Goal: Task Accomplishment & Management: Manage account settings

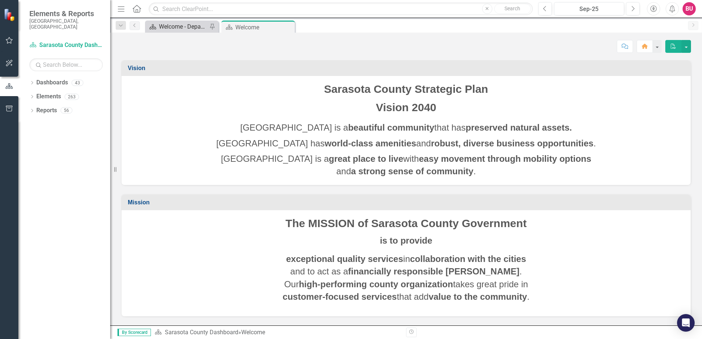
click at [176, 30] on div "Welcome - Department Snapshot" at bounding box center [183, 26] width 48 height 9
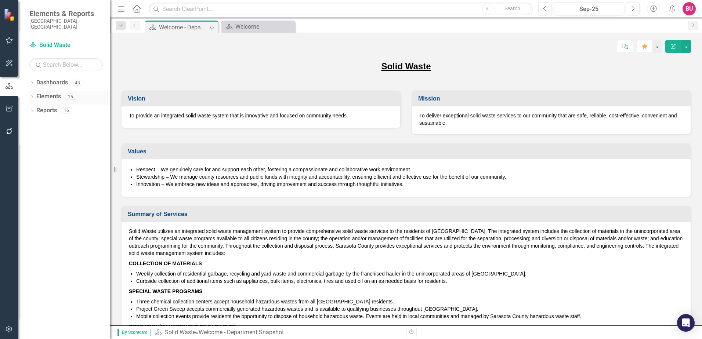
click at [33, 95] on icon "Dropdown" at bounding box center [31, 97] width 5 height 4
click at [36, 133] on div "Dropdown Measure Measures 7" at bounding box center [71, 140] width 77 height 14
click at [35, 137] on icon at bounding box center [36, 138] width 2 height 3
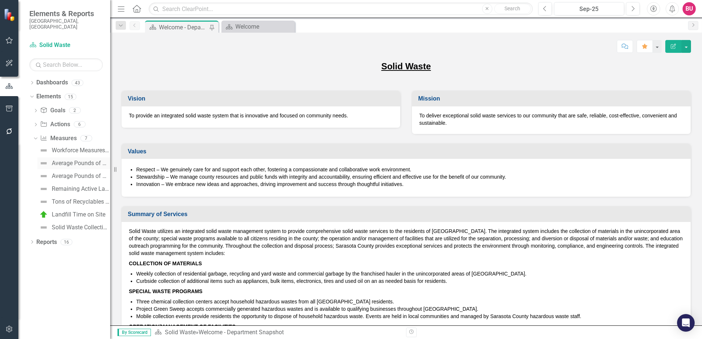
click at [69, 160] on div "Average Pounds of Waste Diverted" at bounding box center [81, 163] width 58 height 7
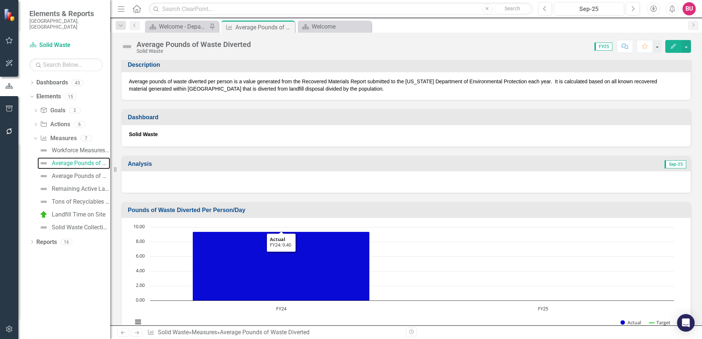
scroll to position [184, 0]
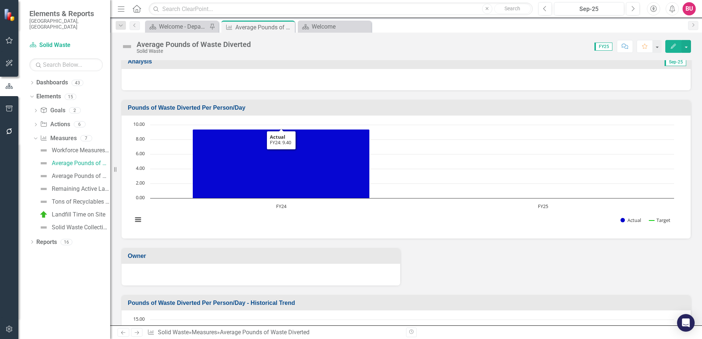
click at [235, 105] on h3 "Pounds of Waste Diverted Per Person/Day" at bounding box center [407, 108] width 559 height 7
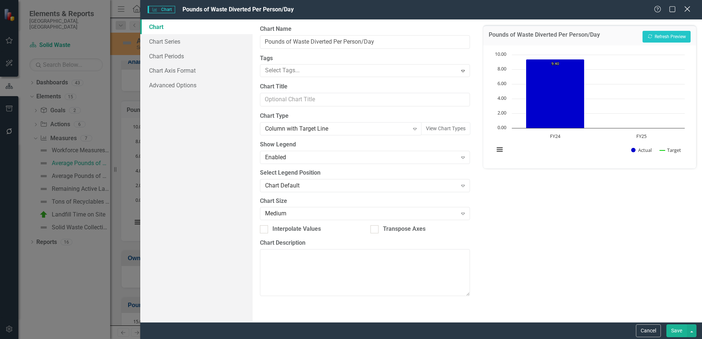
click at [690, 9] on icon "Close" at bounding box center [686, 9] width 9 height 7
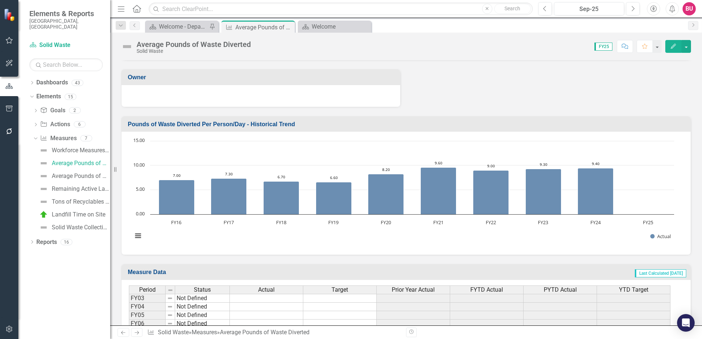
scroll to position [367, 0]
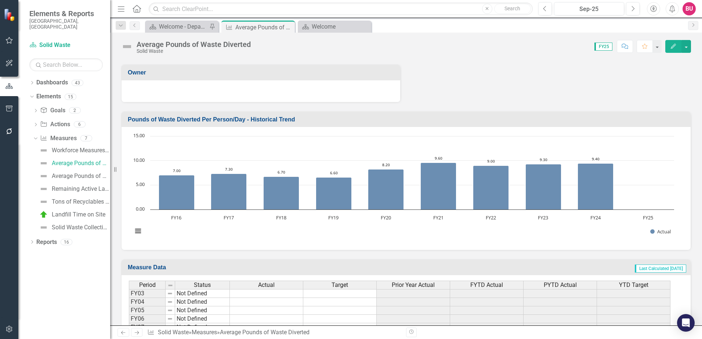
click at [305, 117] on h3 "Pounds of Waste Diverted Per Person/Day - Historical Trend" at bounding box center [407, 119] width 559 height 7
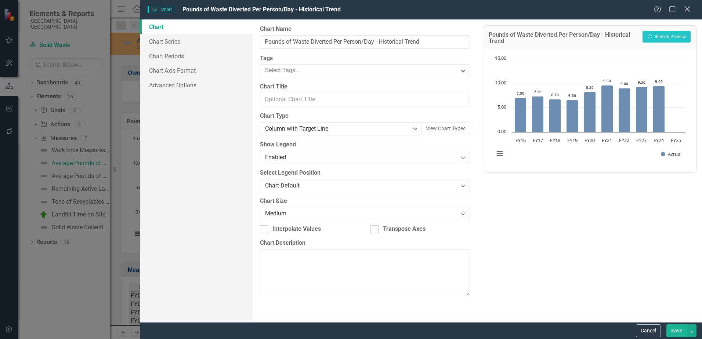
click at [685, 13] on div "Close" at bounding box center [686, 10] width 9 height 10
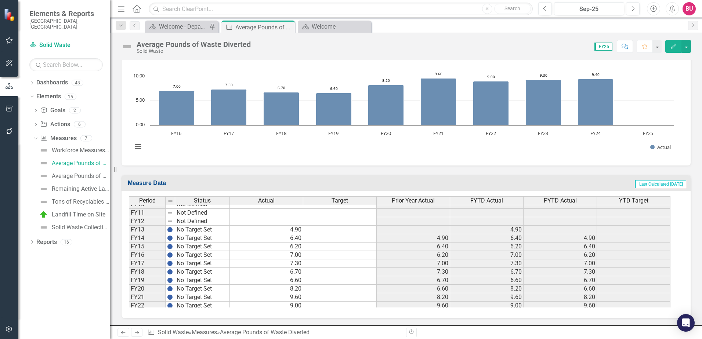
scroll to position [92, 0]
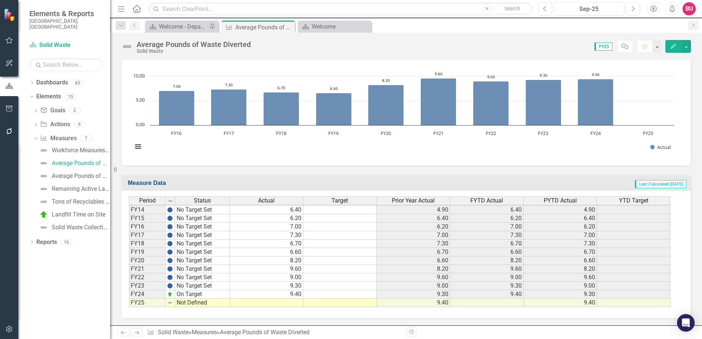
click at [269, 304] on td at bounding box center [266, 303] width 73 height 8
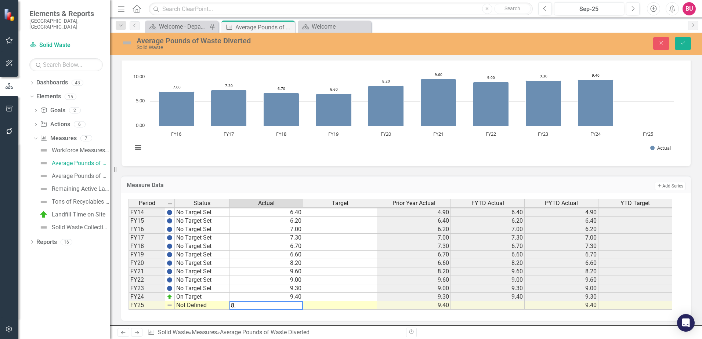
type textarea "8.2"
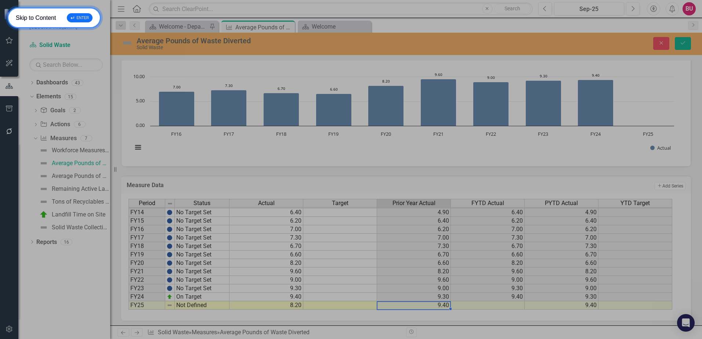
click at [79, 18] on div "↵ ENTER" at bounding box center [80, 17] width 26 height 9
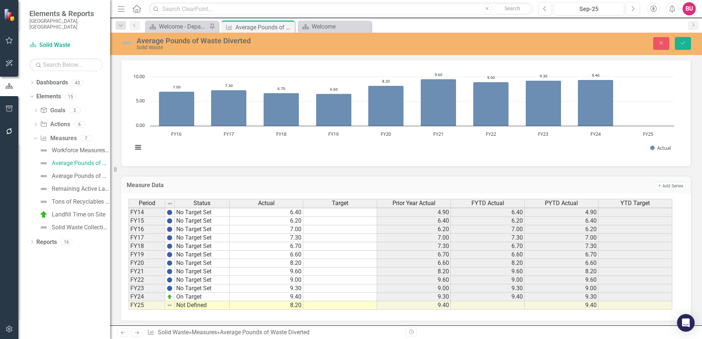
click at [508, 305] on td at bounding box center [488, 305] width 74 height 8
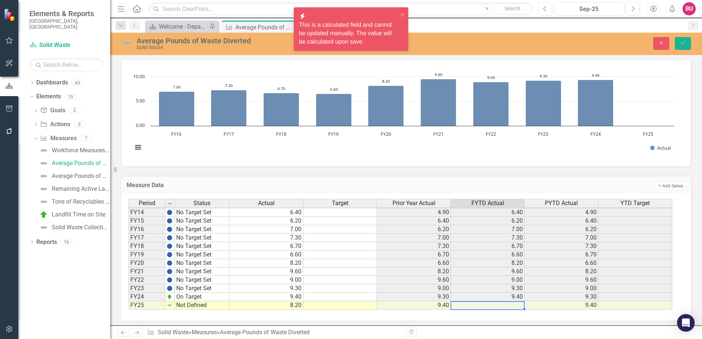
click at [287, 305] on td "8.20" at bounding box center [266, 305] width 74 height 8
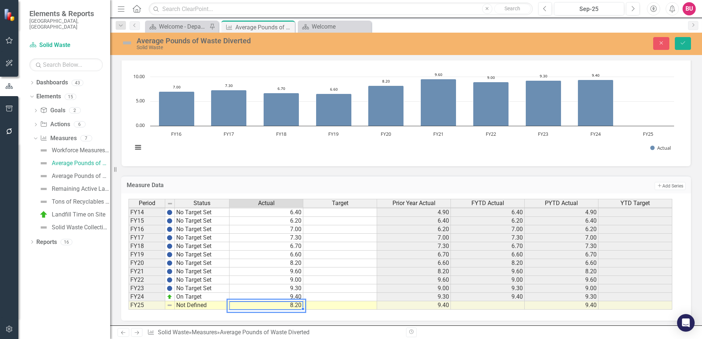
type textarea "8.2"
click at [490, 308] on td at bounding box center [488, 305] width 74 height 8
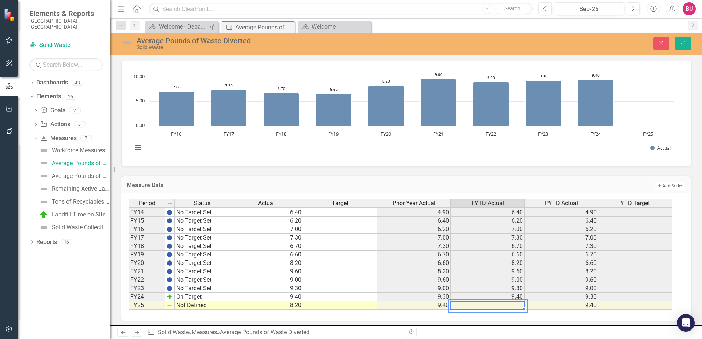
click at [486, 308] on td at bounding box center [488, 305] width 74 height 8
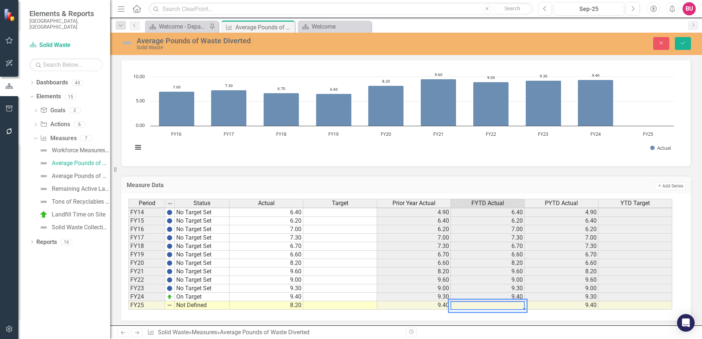
click at [487, 307] on td at bounding box center [488, 305] width 74 height 8
click at [327, 295] on td at bounding box center [340, 297] width 74 height 8
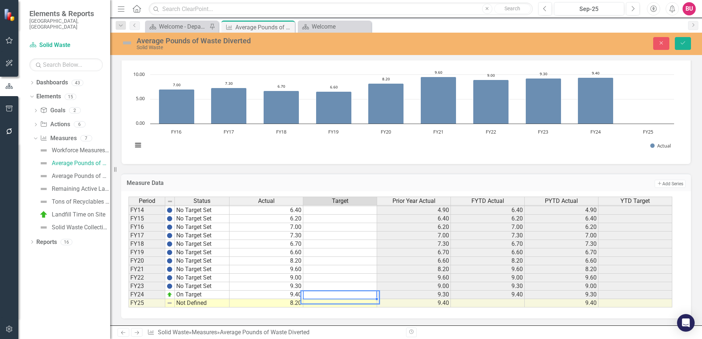
scroll to position [454, 0]
click at [679, 43] on button "Save" at bounding box center [683, 43] width 16 height 13
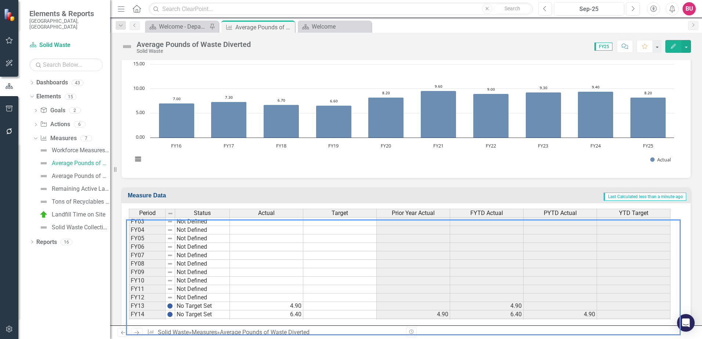
scroll to position [0, 0]
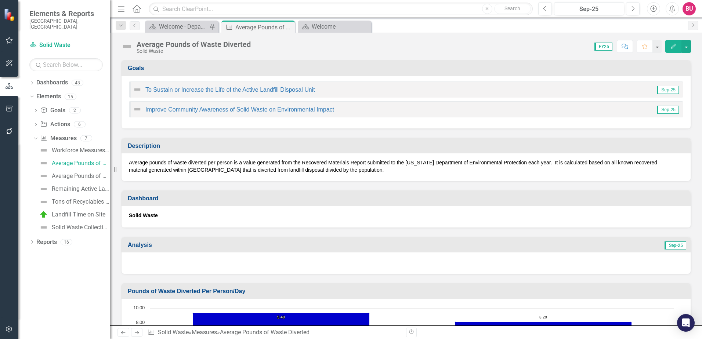
click at [244, 257] on div at bounding box center [405, 263] width 569 height 21
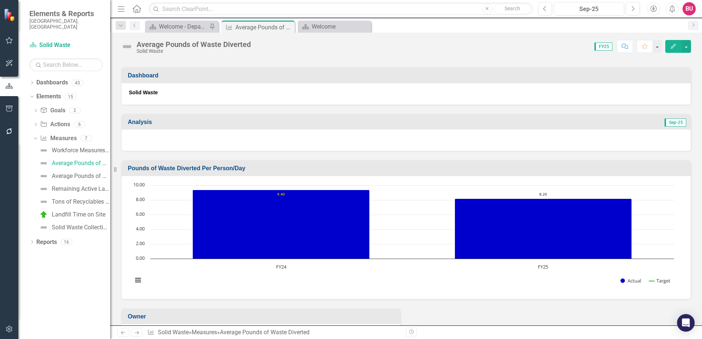
scroll to position [147, 0]
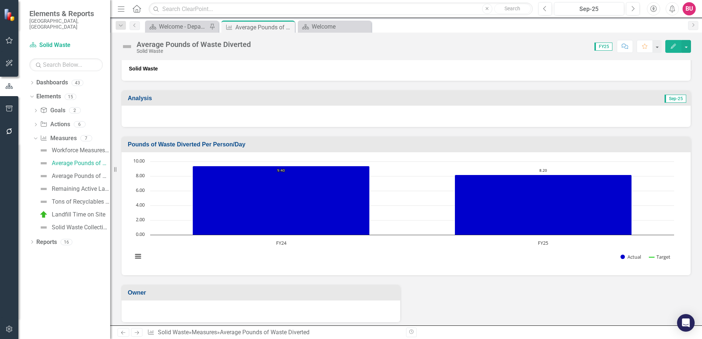
click at [483, 119] on div at bounding box center [405, 116] width 569 height 21
click at [413, 112] on div at bounding box center [405, 116] width 569 height 21
click at [414, 112] on div at bounding box center [405, 116] width 569 height 21
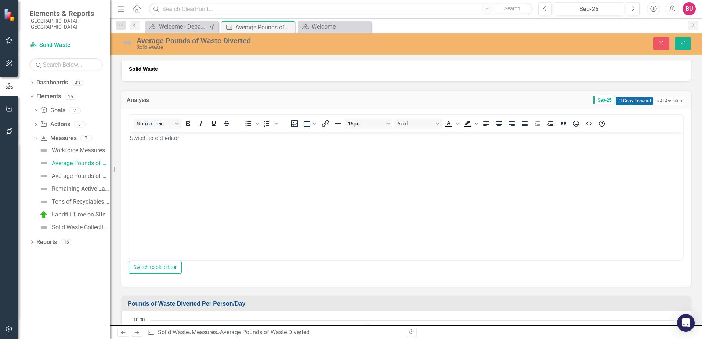
scroll to position [0, 0]
click at [626, 99] on button "Copy Forward Copy Forward" at bounding box center [634, 101] width 37 height 8
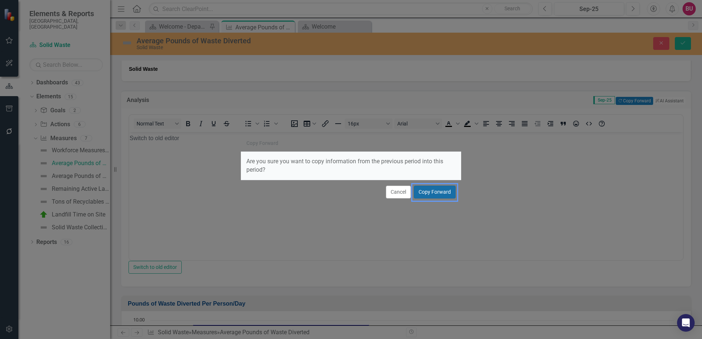
click at [433, 192] on button "Copy Forward" at bounding box center [435, 192] width 42 height 13
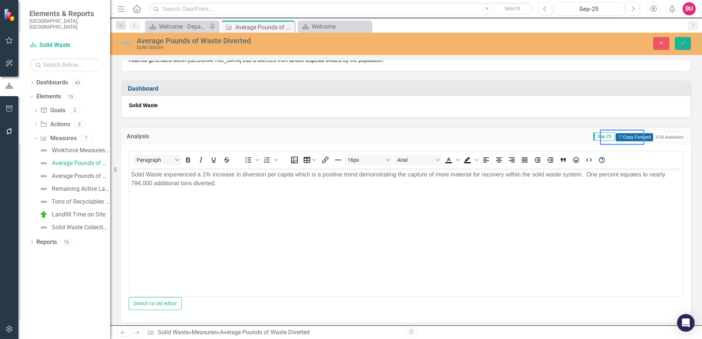
scroll to position [110, 0]
click at [204, 174] on p "Solid Waste experienced a 1% increase in diversion per capita which is a positi…" at bounding box center [406, 179] width 550 height 18
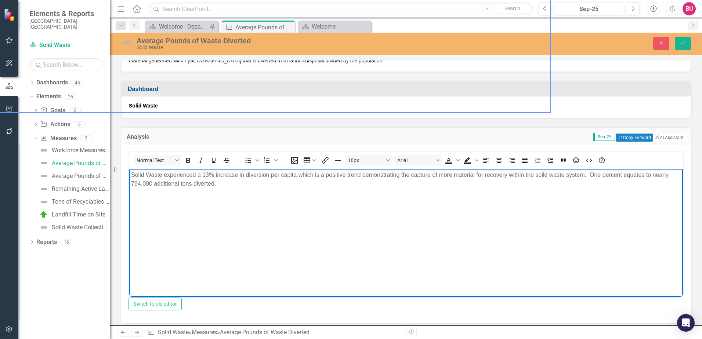
click at [227, 175] on p "Solid Waste experienced a 13% increase in diversion per capita which is a posit…" at bounding box center [406, 179] width 550 height 18
click at [284, 193] on body "Solid Waste experienced a 13% decrease in diversion per capita which is a posit…" at bounding box center [406, 223] width 554 height 110
click at [331, 174] on p "Solid Waste experienced a 13% decrease in diversion per capita which is a posit…" at bounding box center [406, 179] width 550 height 18
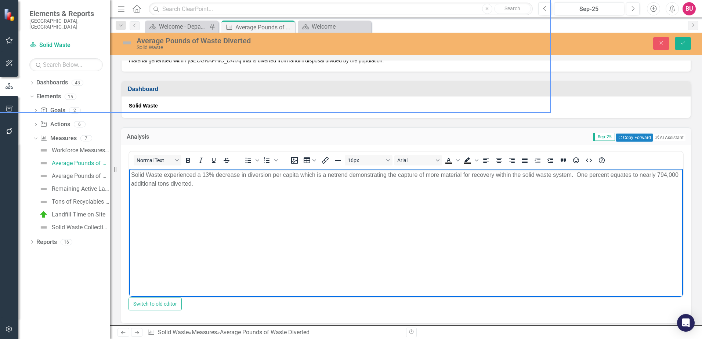
click at [337, 179] on p "Solid Waste experienced a 13% decrease in diversion per capita which is a netre…" at bounding box center [406, 179] width 550 height 18
click at [268, 213] on body "Solid Waste experienced a 13% decrease in diversion per capita which is a netre…" at bounding box center [406, 223] width 554 height 110
click at [447, 135] on td "Sep-25 Copy Forward Copy Forward ClearPoint AI AI Assistant" at bounding box center [460, 138] width 449 height 10
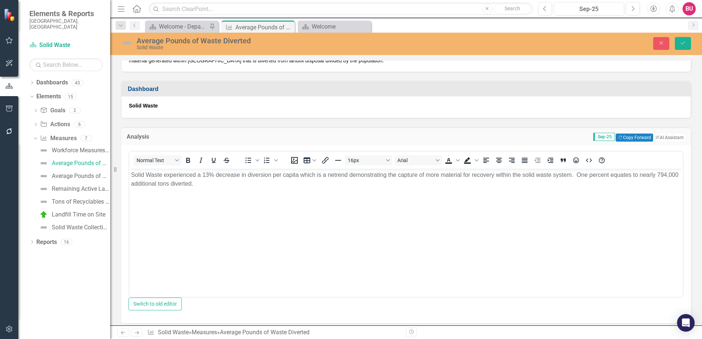
click at [275, 202] on body "Solid Waste experienced a 13% decrease in diversion per capita which is a netre…" at bounding box center [406, 223] width 554 height 110
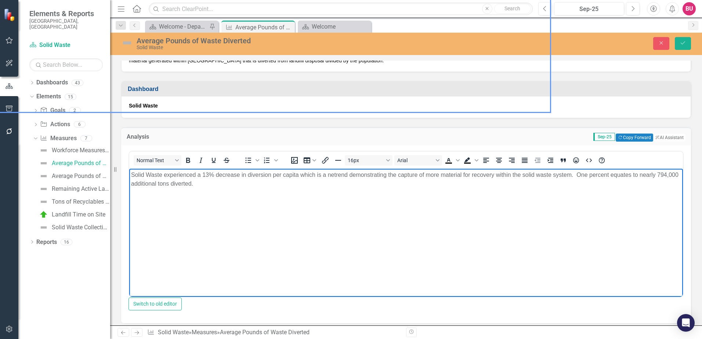
click at [288, 182] on p "Solid Waste experienced a 13% decrease in diversion per capita which is a netre…" at bounding box center [406, 179] width 550 height 18
click at [269, 185] on p "Solid Waste experienced a 13% decrease in diversion per capita which is a netre…" at bounding box center [406, 179] width 550 height 18
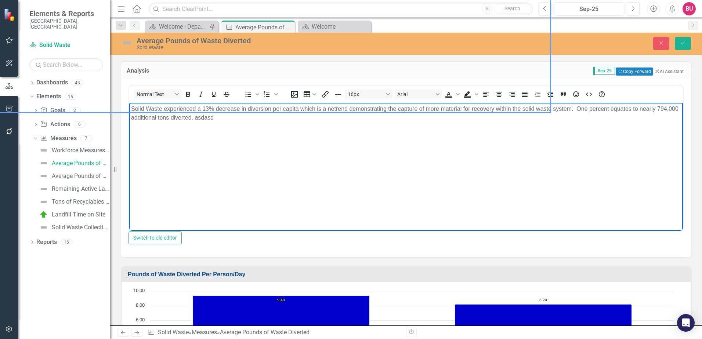
scroll to position [184, 0]
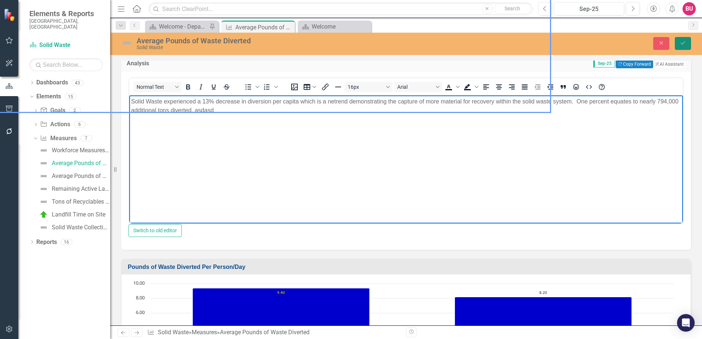
click at [683, 44] on icon "Save" at bounding box center [682, 42] width 7 height 5
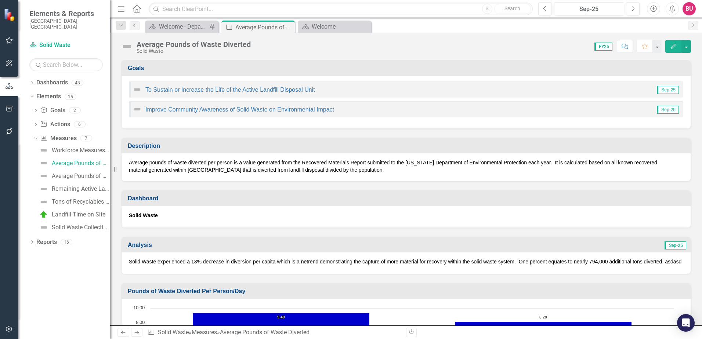
click at [220, 247] on h3 "Analysis" at bounding box center [273, 245] width 290 height 7
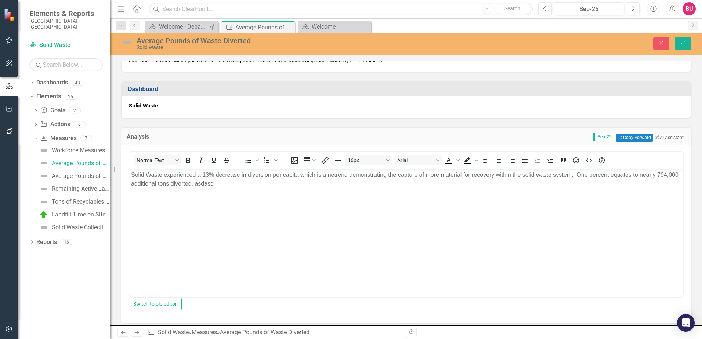
scroll to position [0, 0]
click at [317, 174] on p "Solid Waste experienced a 13% decrease in diversion per capita which is a netre…" at bounding box center [406, 179] width 550 height 18
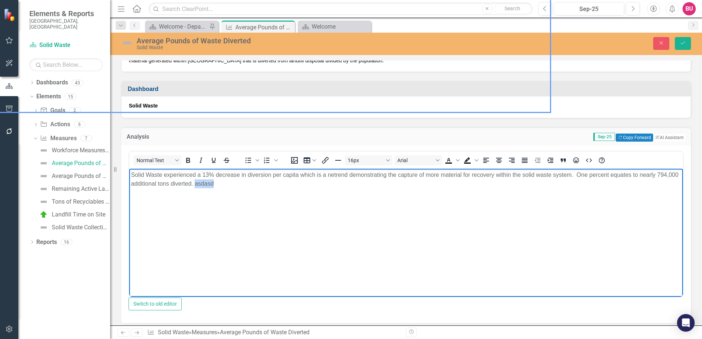
click at [248, 183] on p "Solid Waste experienced a 13% decrease in diversion per capita which is a netre…" at bounding box center [406, 179] width 550 height 18
click at [239, 185] on p "Solid Waste experienced a 13% decrease in diversion per capita which is a netre…" at bounding box center [406, 179] width 550 height 18
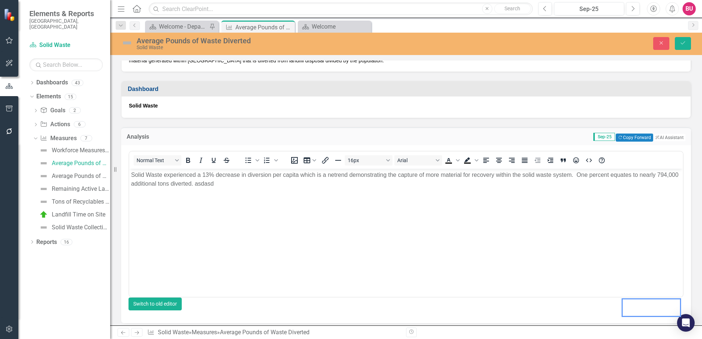
click at [182, 304] on button "Switch to old editor" at bounding box center [154, 304] width 53 height 13
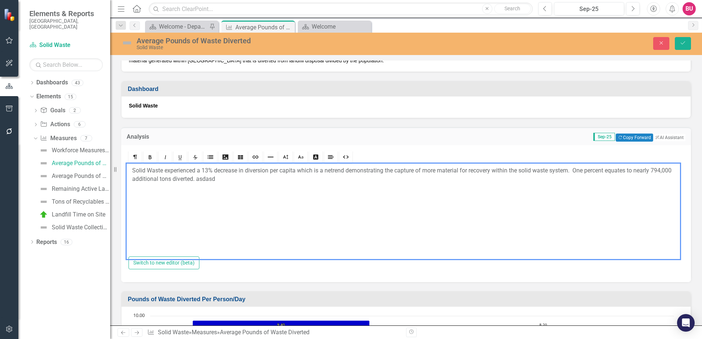
scroll to position [111, 0]
click at [365, 188] on div "Solid Waste experienced a 13% decrease in diversion per capita which is a negat…" at bounding box center [405, 210] width 555 height 92
click at [410, 193] on div "Solid Waste experienced a 13% decrease in diversion per capita which is a negat…" at bounding box center [405, 210] width 555 height 92
click at [382, 171] on p "Solid Waste experienced a 13% decrease in diversion per capita which is a negat…" at bounding box center [406, 174] width 548 height 17
click at [416, 202] on div "Solid Waste experienced a 13% decrease in diversion per capita which is a negat…" at bounding box center [405, 210] width 555 height 92
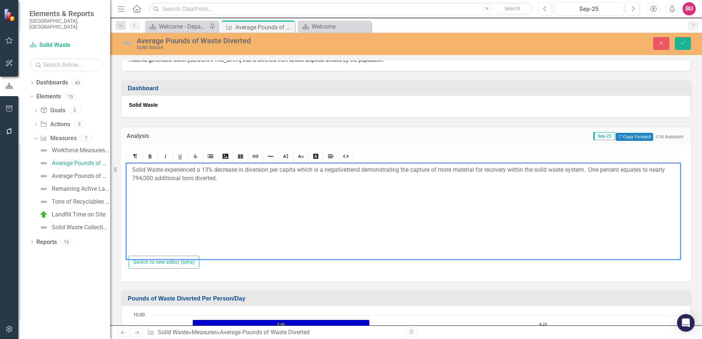
click at [419, 196] on div "Solid Waste experienced a 13% decrease in diversion per capita which is a negat…" at bounding box center [405, 210] width 555 height 92
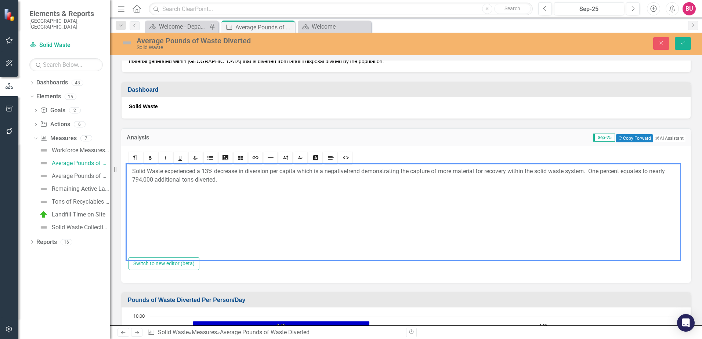
scroll to position [110, 0]
click at [683, 47] on button "Save" at bounding box center [683, 43] width 16 height 13
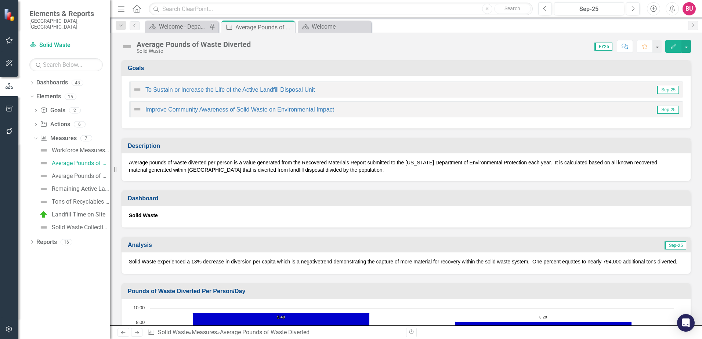
click at [675, 45] on icon "Edit" at bounding box center [673, 46] width 7 height 5
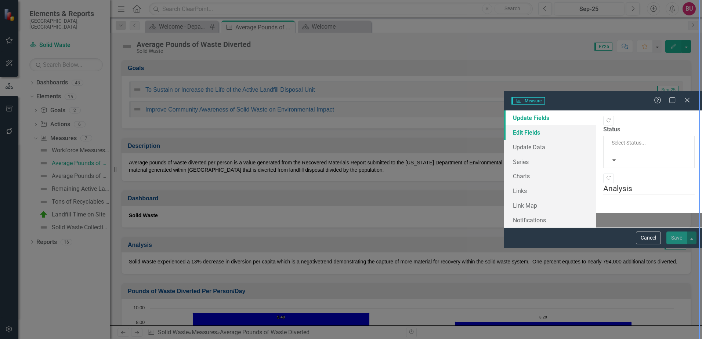
click at [504, 125] on link "Edit Fields" at bounding box center [550, 132] width 92 height 15
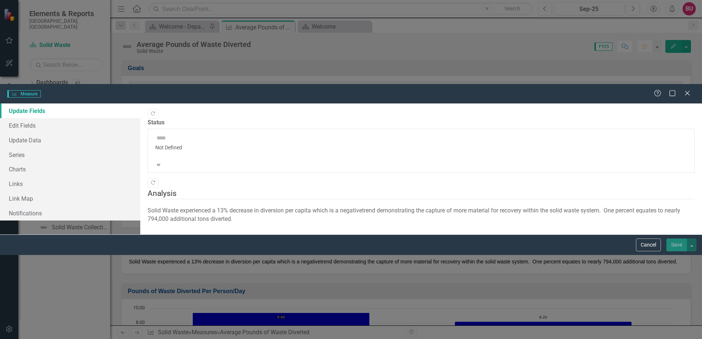
click at [244, 80] on div "Measure Measure Help Maximize Close Update Fields Edit Fields Update Data Serie…" at bounding box center [351, 169] width 702 height 339
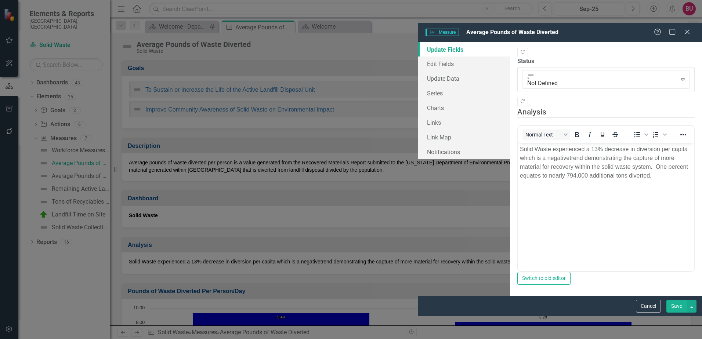
scroll to position [0, 0]
click at [667, 148] on p "Solid Waste experienced a 13% decrease in diversion per capita which is a negat…" at bounding box center [606, 162] width 172 height 35
click at [517, 57] on label "Status" at bounding box center [605, 61] width 177 height 8
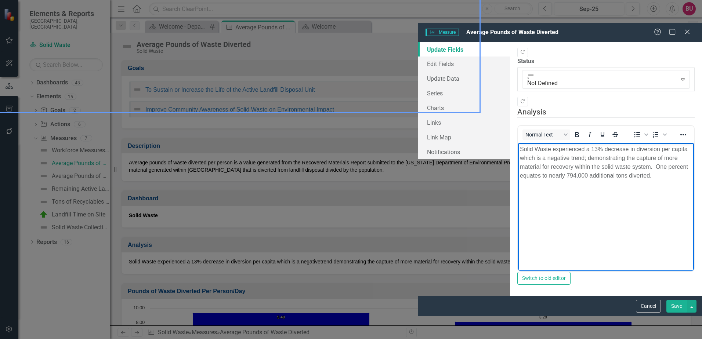
click at [692, 158] on p "Solid Waste experienced a 13% decrease in diversion per capita which is a negat…" at bounding box center [606, 162] width 172 height 35
click at [692, 149] on p "Solid Waste experienced a 13% decrease in diversion per capita which is a negat…" at bounding box center [606, 162] width 172 height 35
drag, startPoint x: 982, startPoint y: 148, endPoint x: 671, endPoint y: 159, distance: 311.1
click at [671, 159] on p "Solid Waste experienced a 13% decrease in diversion per capita which is a negat…" at bounding box center [606, 162] width 172 height 35
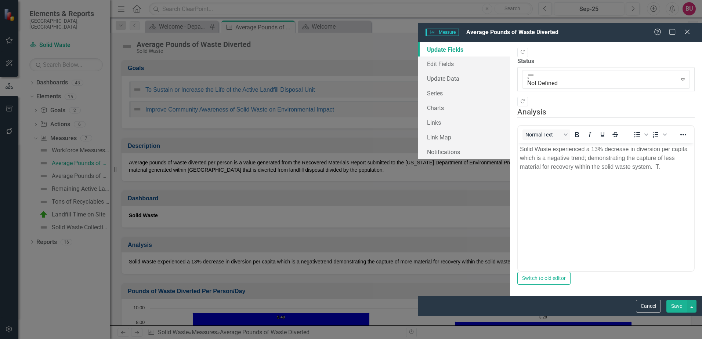
click at [518, 127] on div "Normal Text To open the popup, press Shift+Enter To open the popup, press Shift…" at bounding box center [606, 134] width 176 height 14
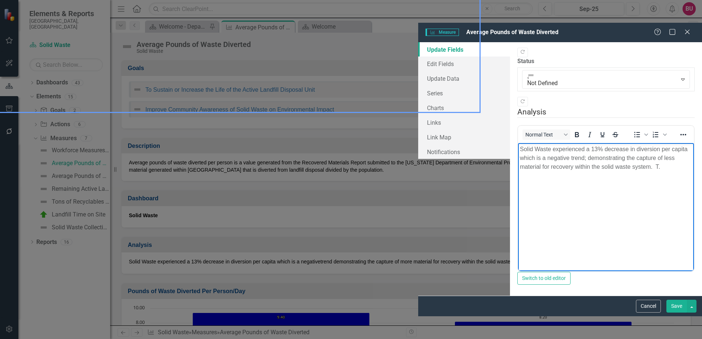
click at [692, 147] on p "Solid Waste experienced a 13% decrease in diversion per capita which is a negat…" at bounding box center [606, 158] width 172 height 26
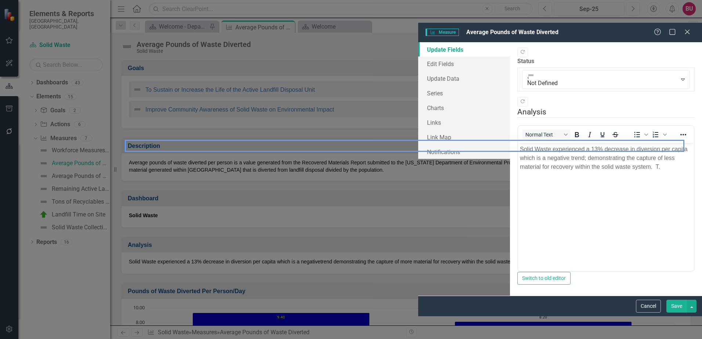
click at [694, 247] on body "Solid Waste experienced a 13% decrease in diversion per capita which is a negat…" at bounding box center [606, 198] width 176 height 110
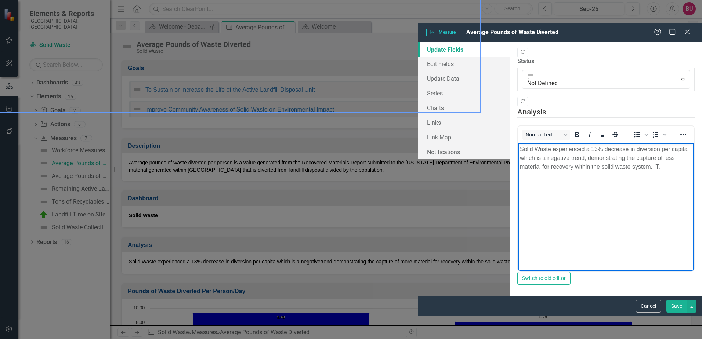
click at [673, 313] on button "Save" at bounding box center [676, 306] width 21 height 13
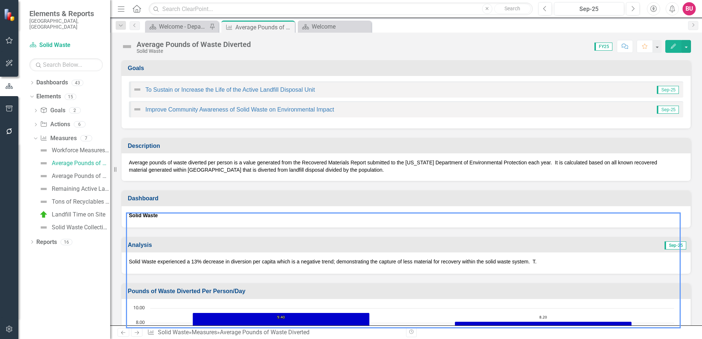
scroll to position [95, 0]
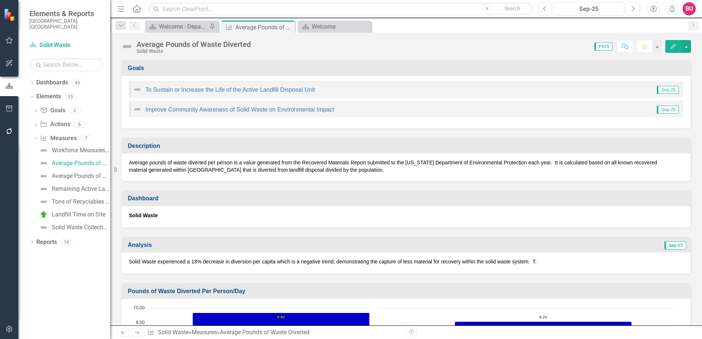
scroll to position [95, 0]
